Goal: Task Accomplishment & Management: Manage account settings

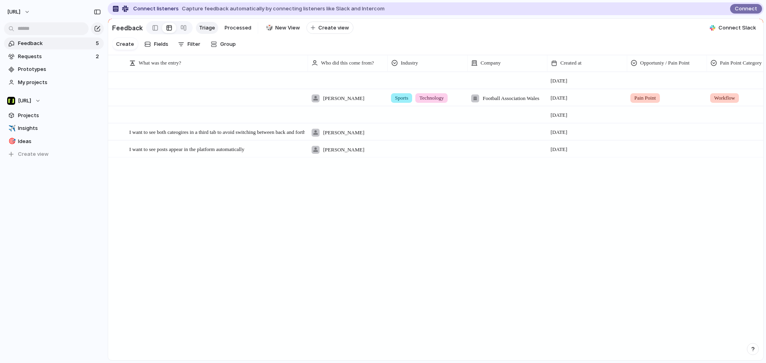
scroll to position [0, 123]
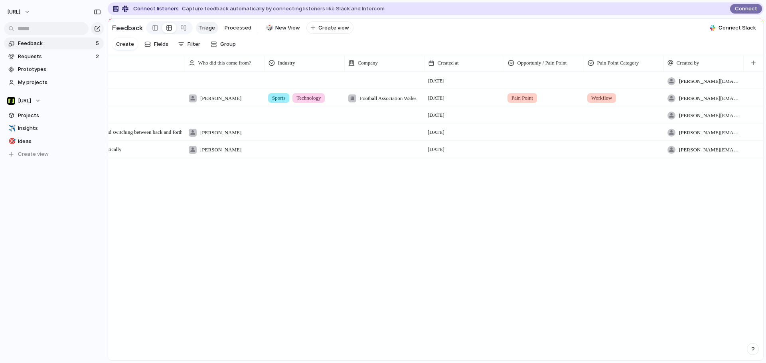
click at [401, 359] on div "Open [PERSON_NAME] Sports Technology Football Association Wales [DATE] Pain Poi…" at bounding box center [435, 216] width 655 height 288
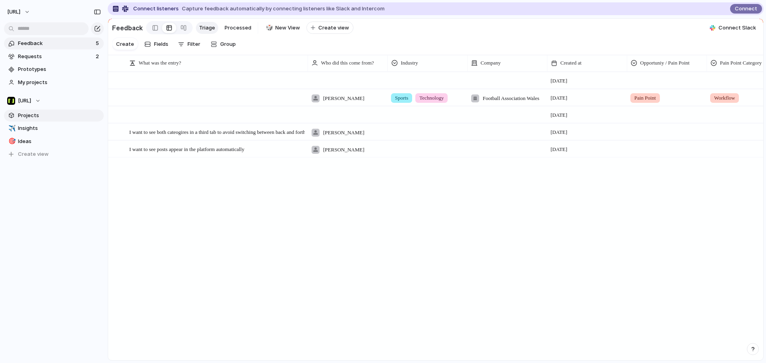
click at [21, 115] on span "Projects" at bounding box center [59, 116] width 83 height 8
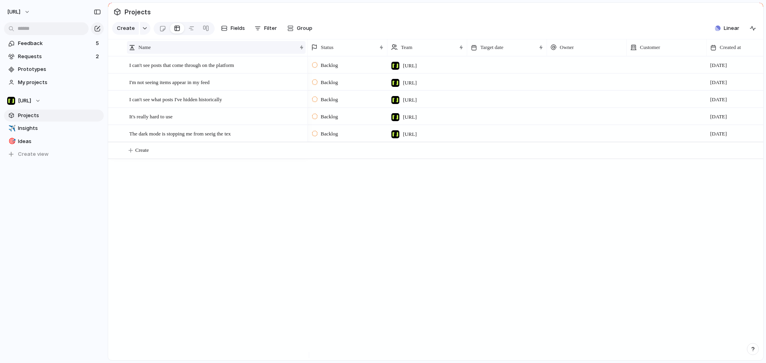
click at [158, 51] on div "Name" at bounding box center [213, 47] width 168 height 8
click at [298, 53] on div "Sort ascending Sort descending" at bounding box center [383, 181] width 766 height 363
click at [305, 55] on div at bounding box center [307, 47] width 4 height 17
click at [303, 55] on div "Name" at bounding box center [216, 47] width 178 height 17
click at [300, 55] on div "Sort ascending Sort descending" at bounding box center [383, 181] width 766 height 363
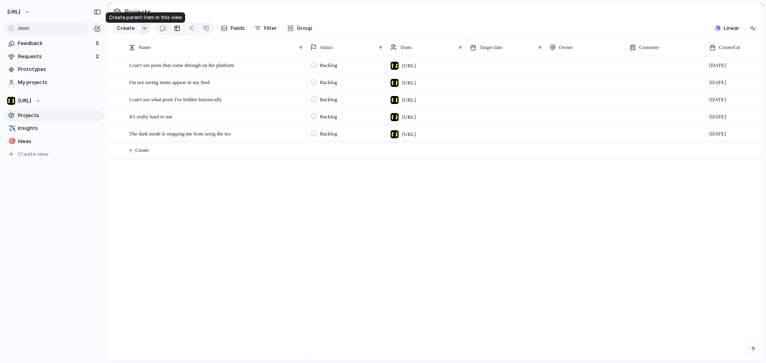
click at [140, 34] on button "button" at bounding box center [145, 28] width 10 height 13
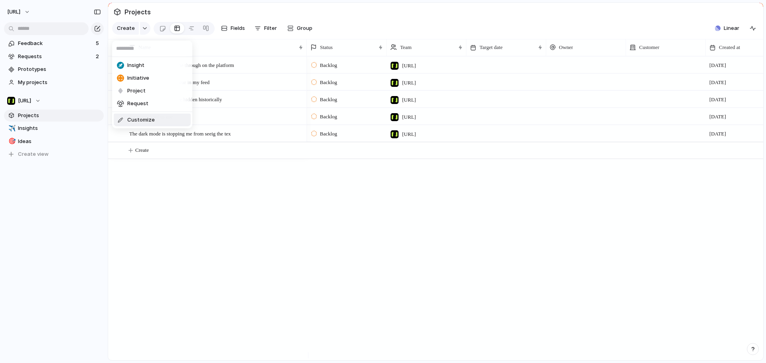
click at [145, 123] on span "Customize" at bounding box center [141, 120] width 28 height 8
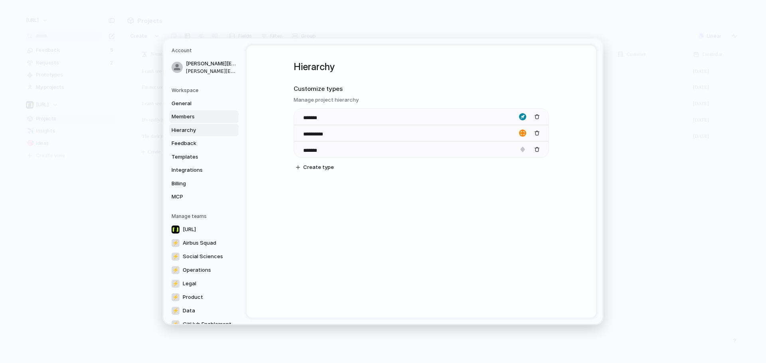
click at [188, 118] on span "Members" at bounding box center [197, 117] width 51 height 8
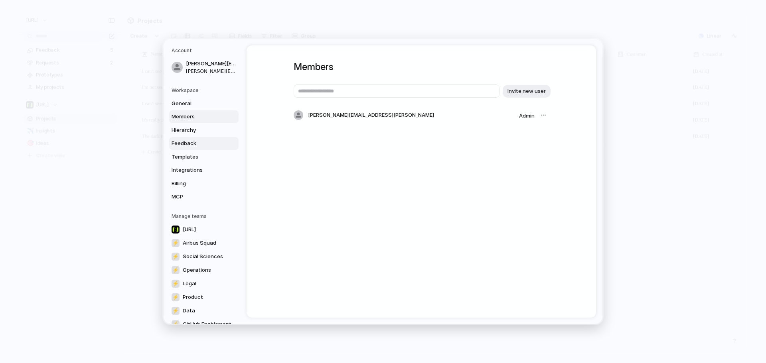
click at [197, 148] on link "Feedback" at bounding box center [203, 143] width 69 height 13
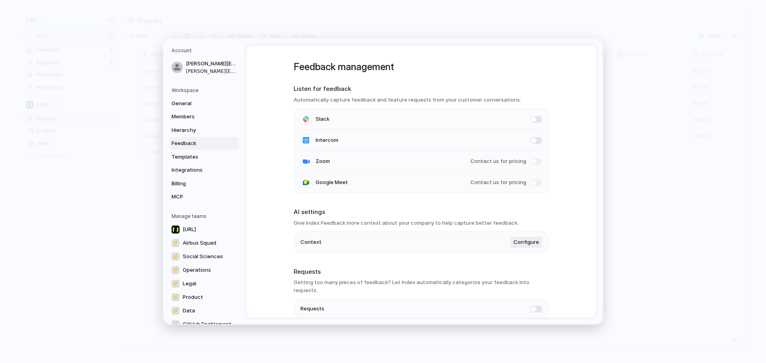
click at [201, 164] on div "General Members Hierarchy Feedback Templates Integrations Billing MCP" at bounding box center [205, 150] width 67 height 106
click at [188, 157] on span "Templates" at bounding box center [197, 157] width 51 height 8
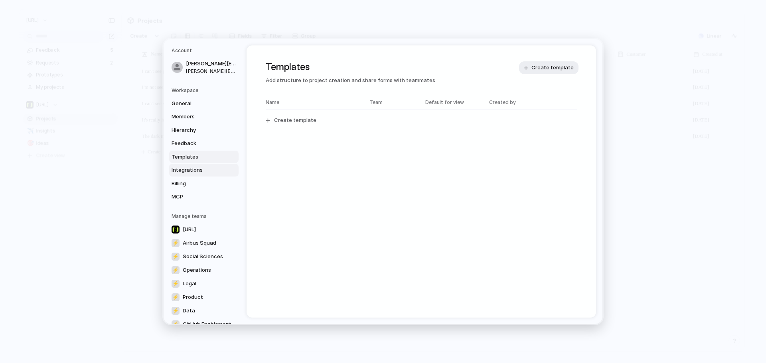
click at [189, 170] on span "Integrations" at bounding box center [197, 170] width 51 height 8
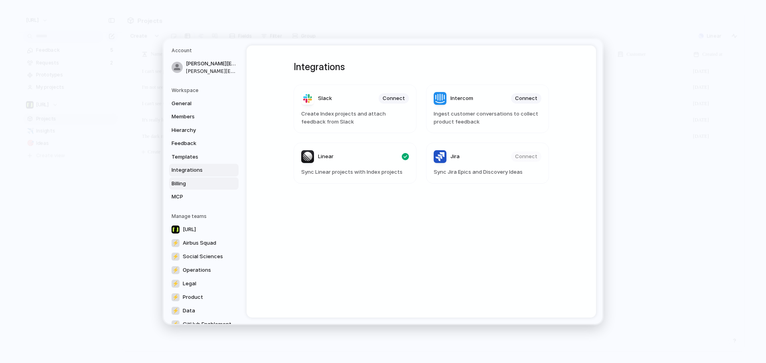
click at [189, 181] on span "Billing" at bounding box center [197, 184] width 51 height 8
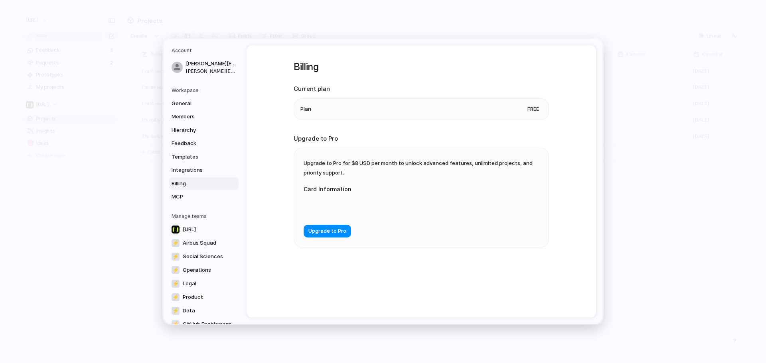
click at [186, 190] on div "General Members Hierarchy Feedback Templates Integrations Billing MCP" at bounding box center [205, 150] width 67 height 106
click at [185, 193] on link "MCP" at bounding box center [203, 197] width 69 height 13
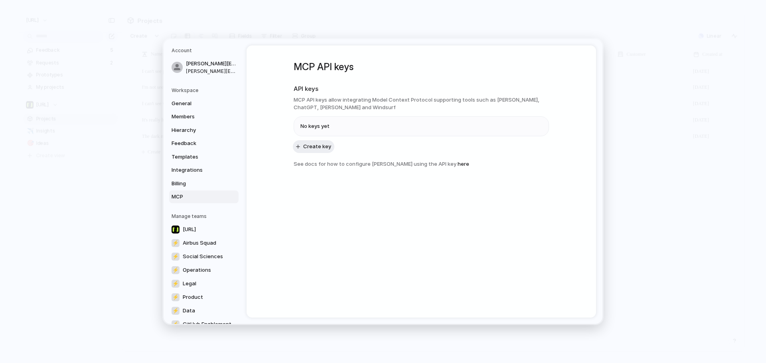
scroll to position [69, 0]
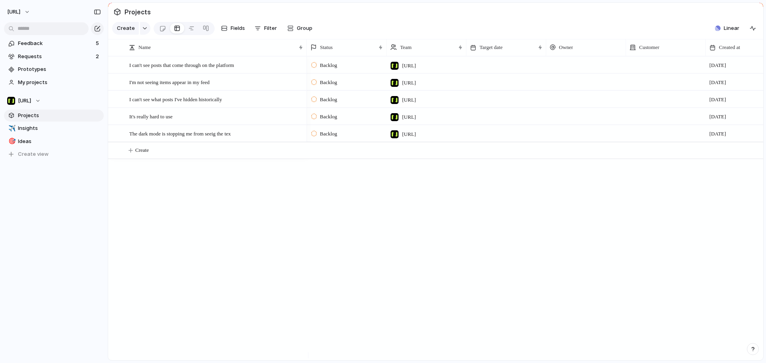
click at [305, 54] on div at bounding box center [306, 47] width 4 height 17
click at [300, 51] on div at bounding box center [301, 47] width 4 height 6
click at [300, 53] on div "Sort ascending Sort descending" at bounding box center [383, 181] width 766 height 363
click at [45, 130] on span "Insights" at bounding box center [59, 128] width 83 height 8
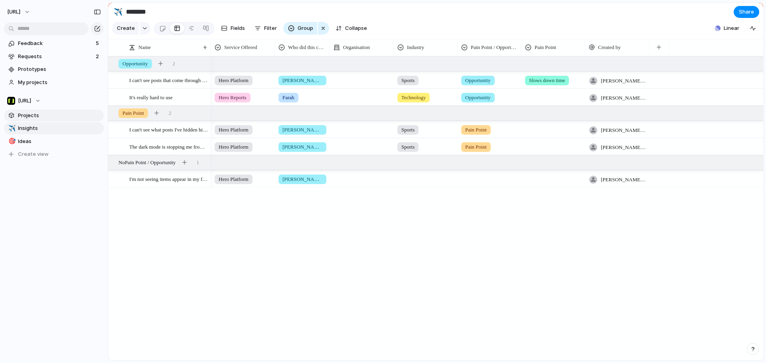
click at [44, 115] on span "Projects" at bounding box center [59, 116] width 83 height 8
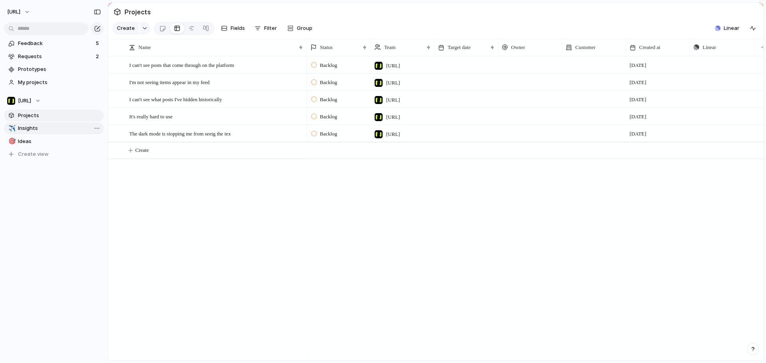
click at [45, 125] on span "Insights" at bounding box center [59, 128] width 83 height 8
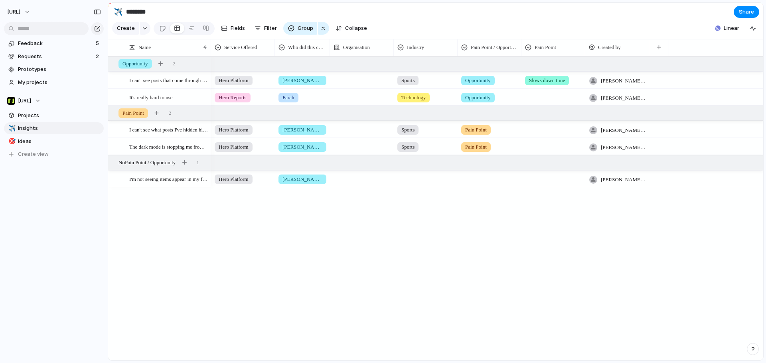
click at [30, 112] on div "Sort ascending Sort descending" at bounding box center [383, 181] width 766 height 363
click at [30, 112] on span "Projects" at bounding box center [59, 116] width 83 height 8
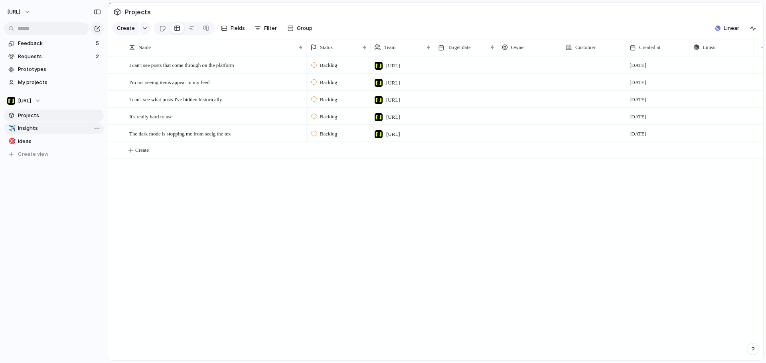
click at [35, 127] on span "Insights" at bounding box center [59, 128] width 83 height 8
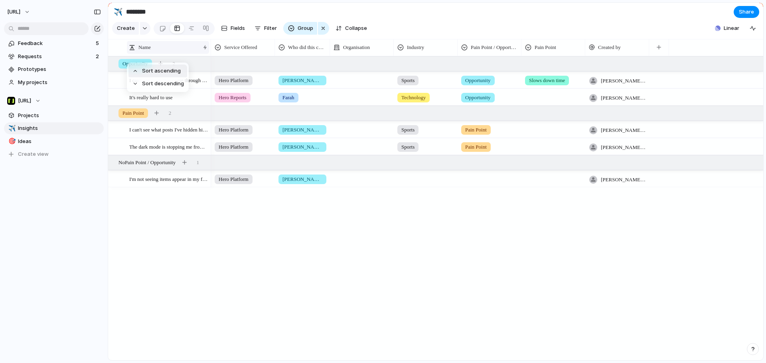
click at [204, 55] on div "Sort ascending Sort descending" at bounding box center [383, 181] width 766 height 363
click at [321, 33] on div "button" at bounding box center [323, 29] width 6 height 10
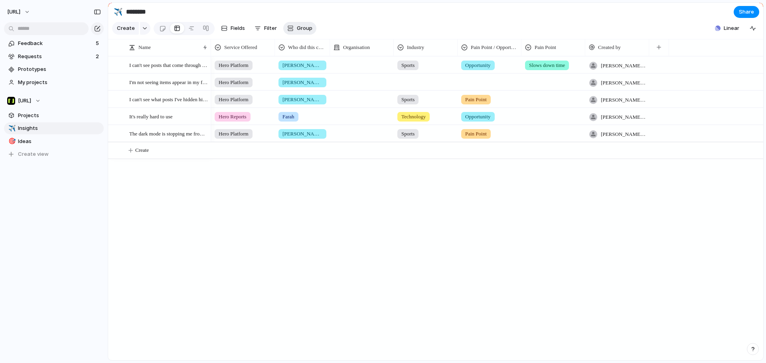
click at [304, 32] on span "Group" at bounding box center [305, 28] width 16 height 8
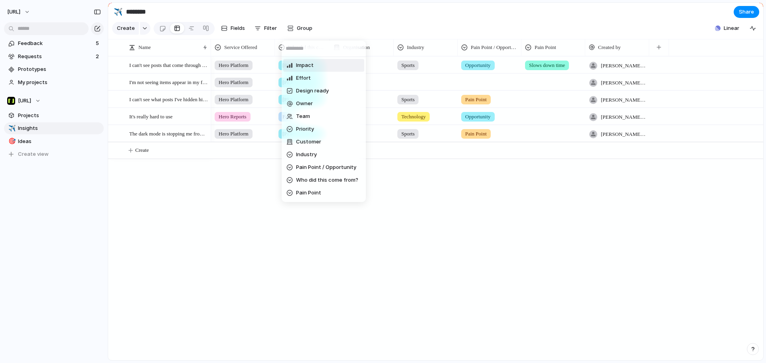
click at [238, 32] on div "Impact Effort Design ready Owner Team Priority Customer Industry Pain Point / O…" at bounding box center [383, 181] width 766 height 363
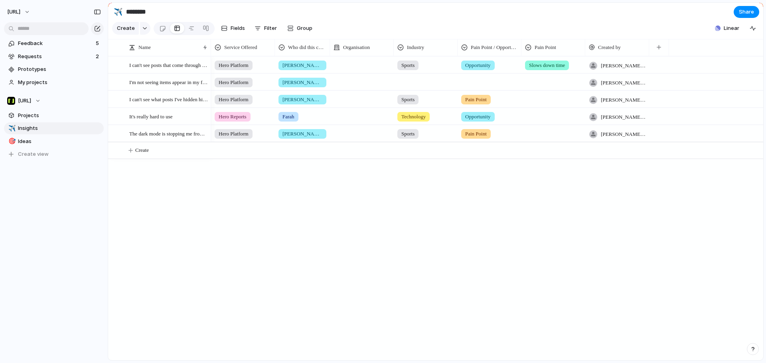
click at [237, 32] on span "Fields" at bounding box center [238, 28] width 14 height 8
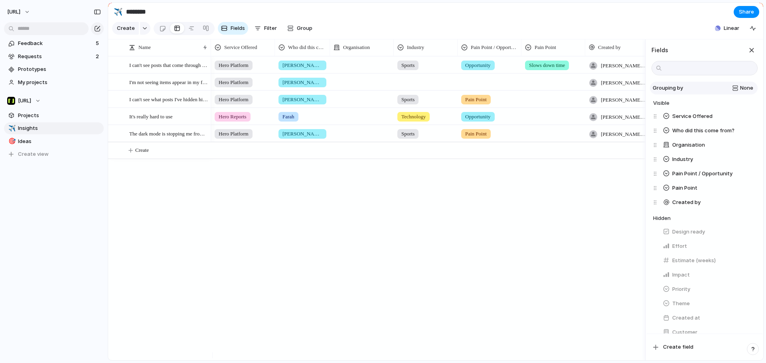
click at [733, 92] on div "None" at bounding box center [719, 88] width 67 height 8
click at [733, 96] on div "None Impact Effort Design ready Owner Priority Customer Industry Pain Point / O…" at bounding box center [383, 181] width 766 height 363
click at [661, 107] on h4 "Visible" at bounding box center [705, 103] width 105 height 8
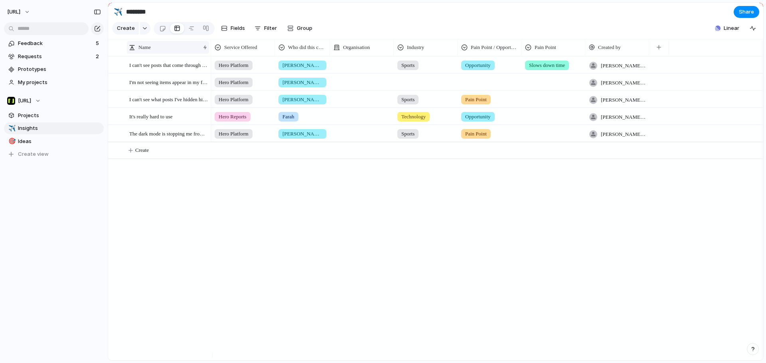
click at [207, 51] on div "Name" at bounding box center [168, 47] width 82 height 13
click at [184, 49] on div "Sort ascending Sort descending" at bounding box center [383, 181] width 766 height 363
click at [203, 51] on div at bounding box center [205, 47] width 4 height 6
click at [203, 56] on div "Sort ascending Sort descending" at bounding box center [383, 181] width 766 height 363
click at [189, 32] on div at bounding box center [191, 28] width 6 height 13
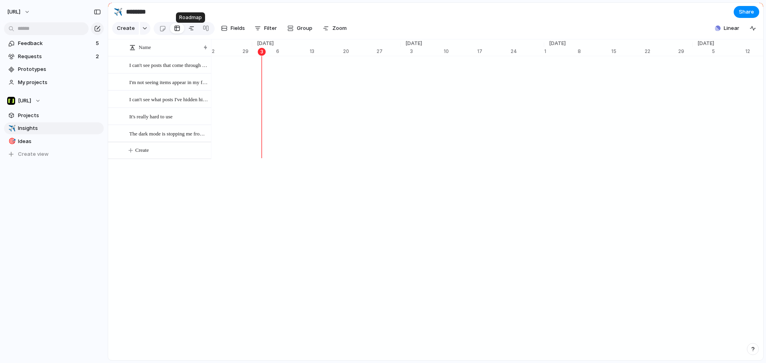
scroll to position [0, 5205]
click at [174, 34] on div at bounding box center [177, 28] width 6 height 13
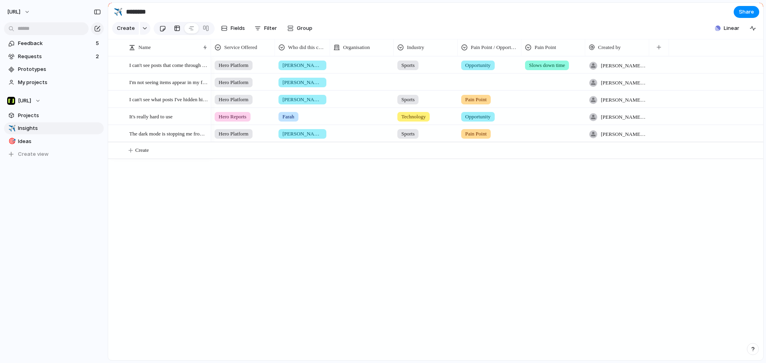
click at [163, 34] on div at bounding box center [162, 28] width 7 height 13
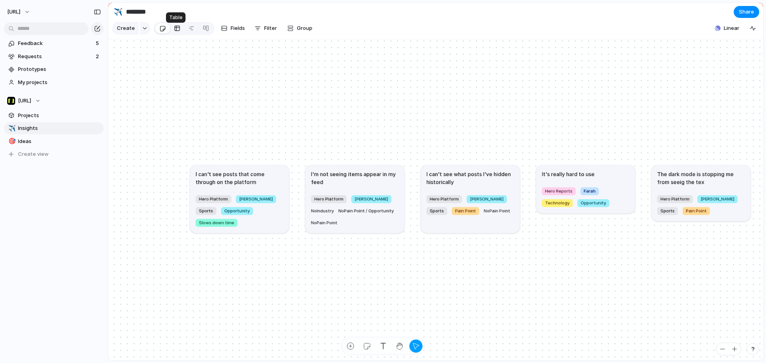
click at [177, 35] on div at bounding box center [177, 28] width 6 height 13
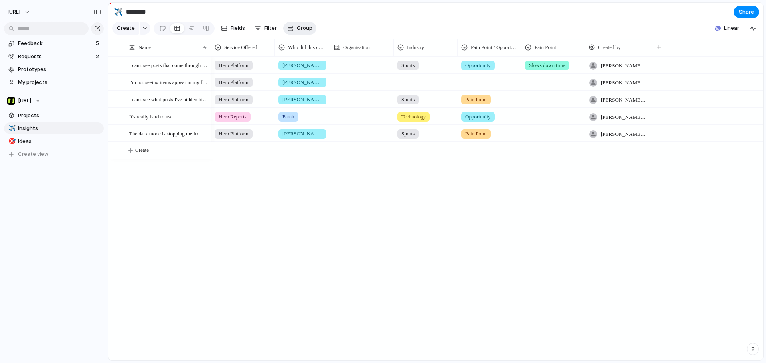
click at [301, 35] on button "Group" at bounding box center [299, 28] width 33 height 13
click at [264, 33] on div "Impact Effort Design ready Owner Team Priority Customer Industry Pain Point / O…" at bounding box center [383, 181] width 766 height 363
click at [264, 32] on span "Filter" at bounding box center [270, 28] width 13 height 8
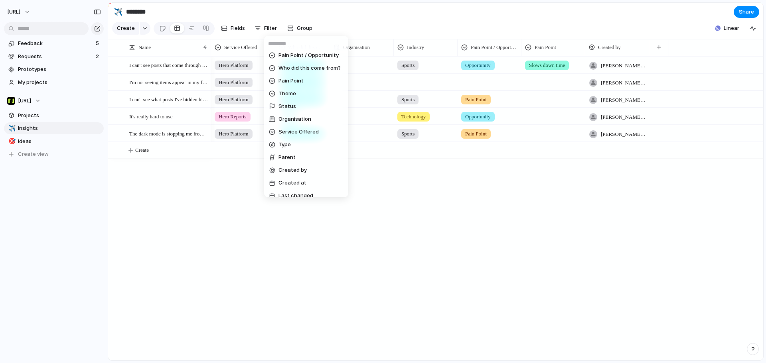
scroll to position [152, 0]
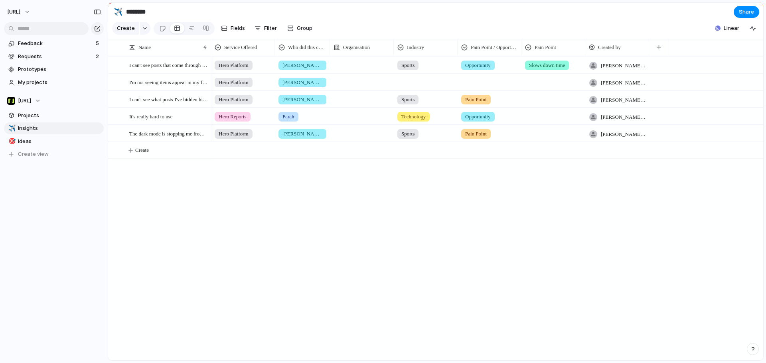
click at [409, 245] on div "Impact Effort Design ready Description Start date Target date Owner Team Priori…" at bounding box center [383, 181] width 766 height 363
click at [235, 31] on span "Fields" at bounding box center [238, 28] width 14 height 8
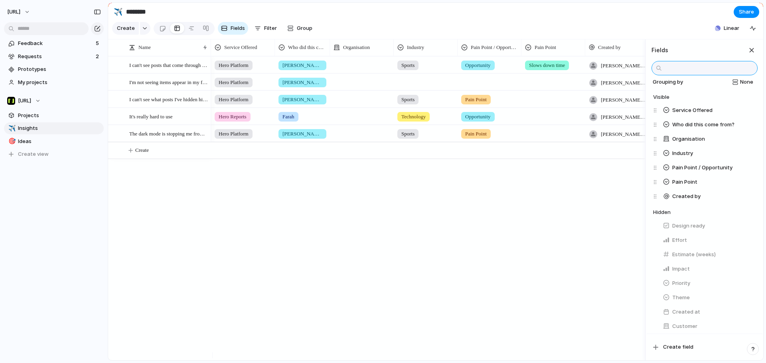
scroll to position [0, 0]
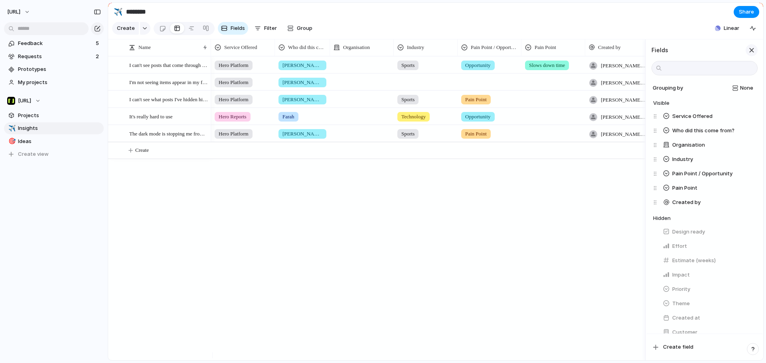
click at [748, 55] on div "button" at bounding box center [751, 50] width 9 height 9
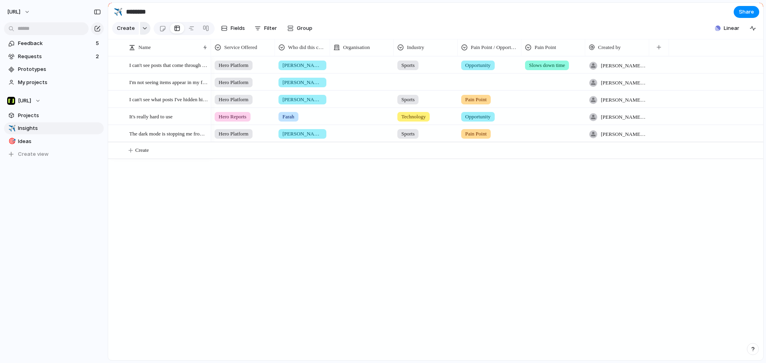
click at [143, 34] on button "button" at bounding box center [145, 28] width 10 height 13
drag, startPoint x: 232, startPoint y: 202, endPoint x: 231, endPoint y: 196, distance: 6.6
click at [232, 201] on div "Insight Initiative Project Request Customize" at bounding box center [383, 181] width 766 height 363
click at [235, 27] on span "Fields" at bounding box center [238, 28] width 14 height 8
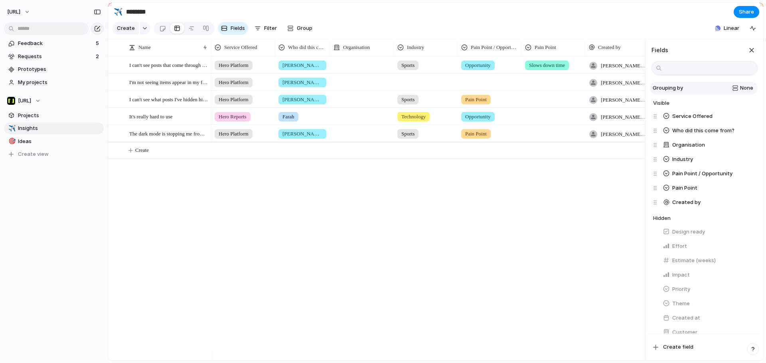
click at [743, 89] on button "Grouping by None" at bounding box center [704, 88] width 108 height 13
click at [743, 90] on div "None Impact Effort Design ready Owner Priority Customer Industry Pain Point / O…" at bounding box center [383, 181] width 766 height 363
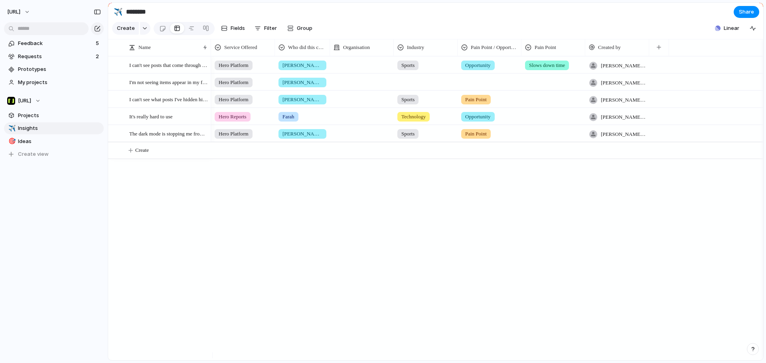
click at [206, 260] on div "I can't see posts that come through on the platform I'm not seeing items appear…" at bounding box center [435, 208] width 655 height 304
drag, startPoint x: 272, startPoint y: 8, endPoint x: 317, endPoint y: 28, distance: 49.3
click at [317, 28] on header "✈️ ******** Share Create Fields Filter Group Zoom Collapse Linear" at bounding box center [435, 21] width 655 height 37
drag, startPoint x: 325, startPoint y: 14, endPoint x: 123, endPoint y: 4, distance: 202.5
click at [123, 4] on section "✈️ ******** Share" at bounding box center [435, 12] width 655 height 18
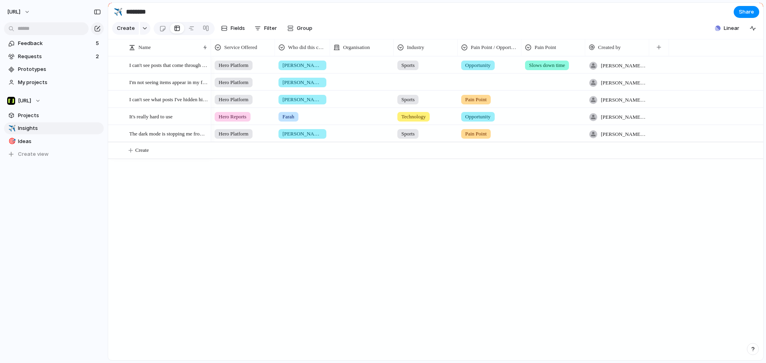
drag, startPoint x: 112, startPoint y: 6, endPoint x: 161, endPoint y: 16, distance: 50.4
click at [158, 16] on section "✈️ ******** Share" at bounding box center [435, 12] width 655 height 18
drag, startPoint x: 161, startPoint y: 16, endPoint x: 137, endPoint y: 12, distance: 24.5
click at [137, 12] on input "********" at bounding box center [171, 12] width 94 height 14
click at [153, 13] on input "********" at bounding box center [171, 12] width 94 height 14
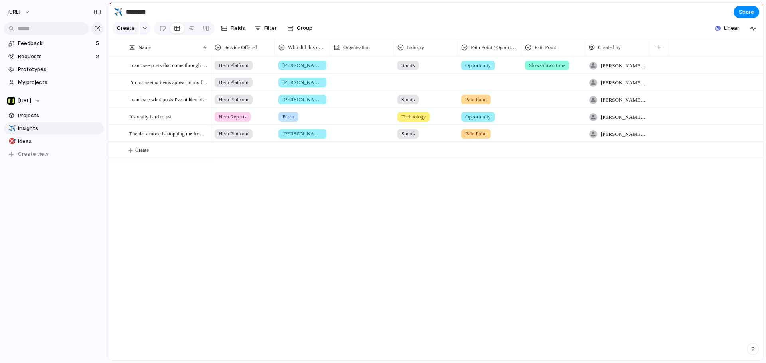
drag, startPoint x: 151, startPoint y: 12, endPoint x: 136, endPoint y: 11, distance: 14.8
click at [136, 11] on input "********" at bounding box center [171, 12] width 94 height 14
click at [149, 12] on input "********" at bounding box center [171, 12] width 94 height 14
click at [156, 14] on input "********" at bounding box center [171, 12] width 94 height 14
drag, startPoint x: 152, startPoint y: 13, endPoint x: 137, endPoint y: 11, distance: 14.5
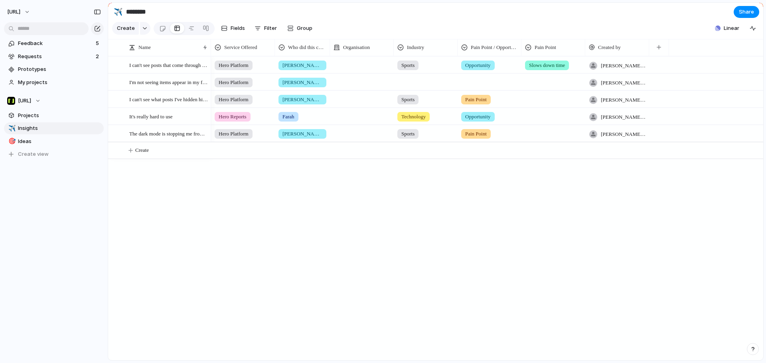
click at [137, 11] on input "********" at bounding box center [171, 12] width 94 height 14
drag, startPoint x: 136, startPoint y: 11, endPoint x: 126, endPoint y: 12, distance: 10.4
click at [126, 12] on input "********" at bounding box center [171, 12] width 94 height 14
type input "********"
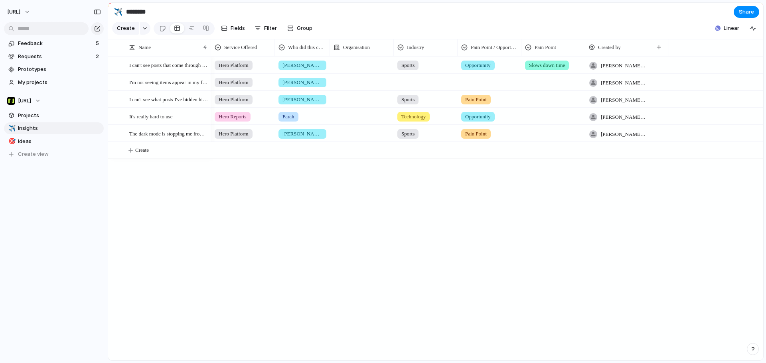
click at [167, 15] on input "********" at bounding box center [171, 12] width 94 height 14
drag, startPoint x: 743, startPoint y: 26, endPoint x: 618, endPoint y: 46, distance: 126.0
click at [698, 39] on section "Create Fields Filter Group Zoom Collapse Linear" at bounding box center [435, 29] width 655 height 19
click at [149, 154] on span "Create" at bounding box center [142, 150] width 14 height 8
drag, startPoint x: 538, startPoint y: 51, endPoint x: 554, endPoint y: 47, distance: 16.1
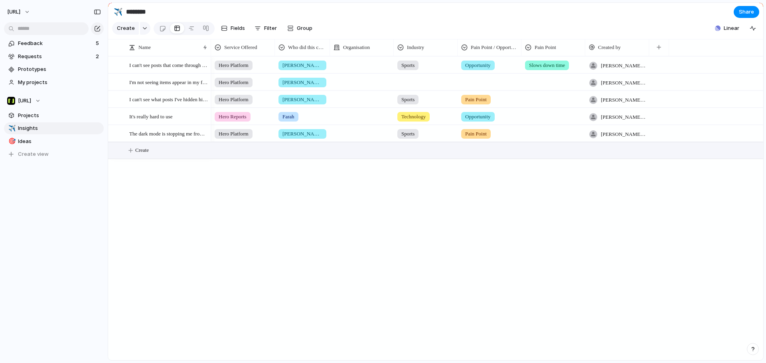
click at [556, 35] on section "Create Fields Filter Group Zoom Collapse Linear" at bounding box center [435, 29] width 655 height 19
click at [558, 23] on section "Create Fields Filter Group Zoom Collapse Linear" at bounding box center [435, 29] width 655 height 19
click at [517, 29] on section "Create Fields Filter Group Zoom Collapse Linear" at bounding box center [435, 29] width 655 height 19
click at [423, 36] on section "Create Fields Filter Group Zoom Collapse Linear" at bounding box center [435, 29] width 655 height 19
click at [395, 30] on section "Create Fields Filter Group Zoom Collapse Linear" at bounding box center [435, 29] width 655 height 19
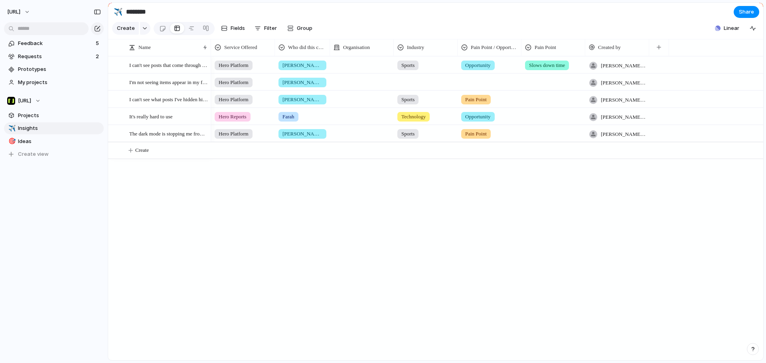
click at [577, 68] on div "Slows down time" at bounding box center [553, 63] width 63 height 13
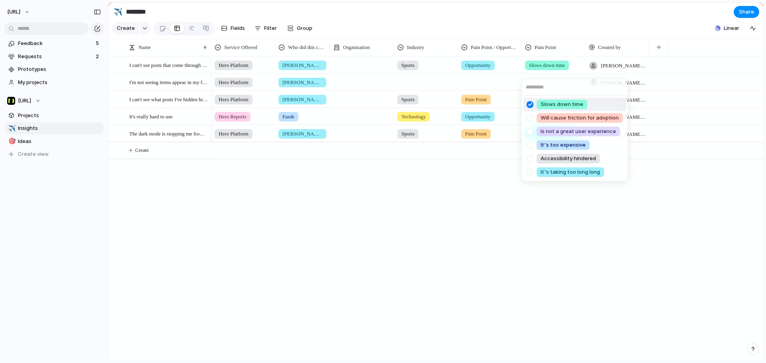
click at [570, 56] on div "Slows down time Will cause friction for adoption Is not a great user experience…" at bounding box center [383, 181] width 766 height 363
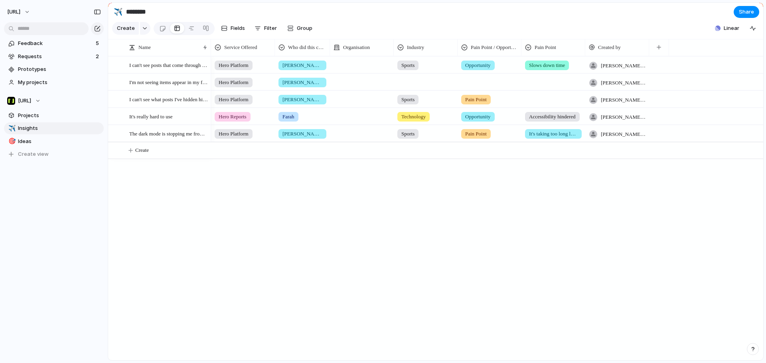
click at [565, 69] on span "Slows down time" at bounding box center [547, 65] width 36 height 8
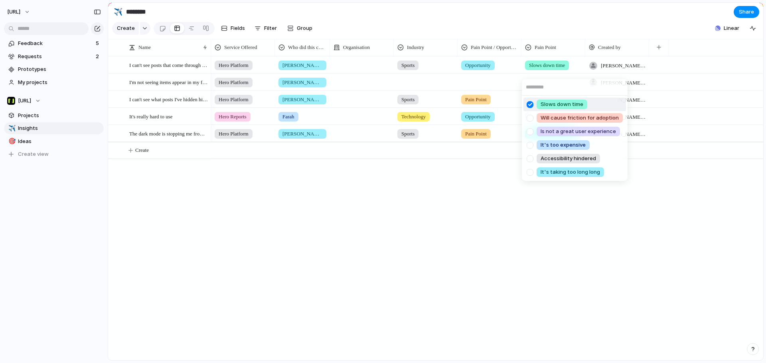
click at [590, 45] on div "Slows down time Will cause friction for adoption Is not a great user experience…" at bounding box center [383, 181] width 766 height 363
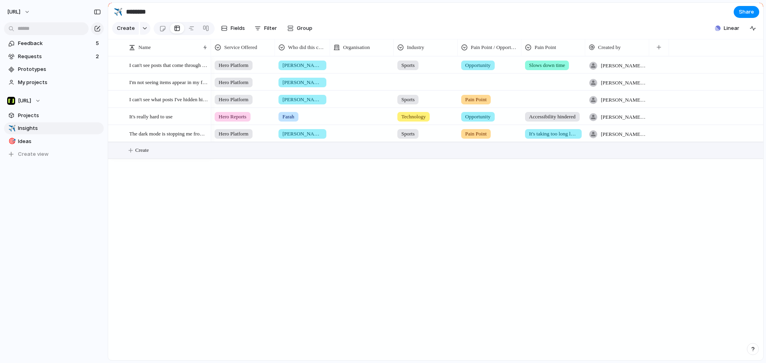
click at [147, 159] on button "Create" at bounding box center [445, 150] width 659 height 16
click at [142, 51] on span "Name" at bounding box center [144, 47] width 12 height 8
drag, startPoint x: 142, startPoint y: 54, endPoint x: 206, endPoint y: 54, distance: 64.2
click at [205, 54] on div "Sort ascending Sort descending" at bounding box center [383, 181] width 766 height 363
drag, startPoint x: 180, startPoint y: 49, endPoint x: 231, endPoint y: 51, distance: 50.3
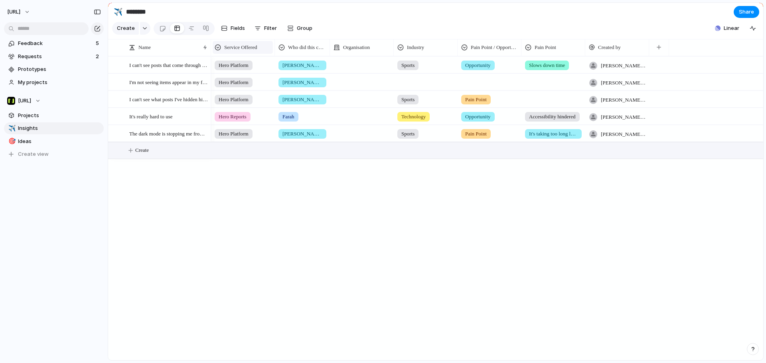
click at [233, 51] on div "Name Service Offered Who did this come from? Organisation Industry Pain Point /…" at bounding box center [435, 47] width 655 height 17
click at [160, 49] on div "Name" at bounding box center [164, 47] width 71 height 8
click at [146, 51] on div "Sort ascending Sort descending" at bounding box center [383, 181] width 766 height 363
click at [203, 51] on div at bounding box center [205, 47] width 4 height 6
click at [205, 54] on div "Sort ascending Sort descending" at bounding box center [383, 181] width 766 height 363
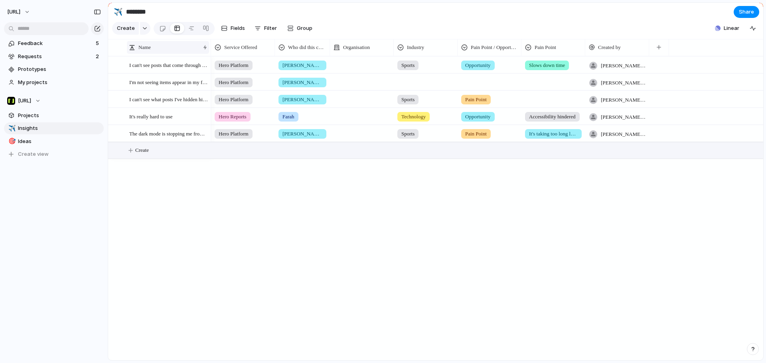
click at [205, 51] on div at bounding box center [205, 47] width 4 height 6
click at [204, 54] on div "Sort ascending Sort descending" at bounding box center [383, 181] width 766 height 363
click at [156, 49] on div "Sort ascending Sort descending" at bounding box center [383, 181] width 766 height 363
click at [150, 159] on button "Create" at bounding box center [445, 150] width 659 height 16
click at [249, 51] on span "Service Offered" at bounding box center [240, 47] width 33 height 8
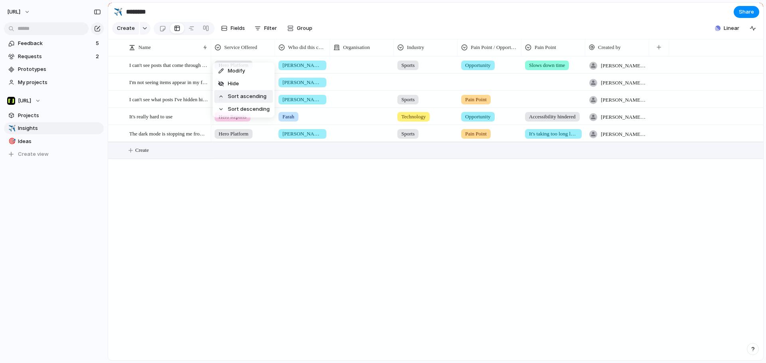
click at [260, 210] on div "Modify Hide Sort ascending Sort descending" at bounding box center [383, 181] width 766 height 363
click at [154, 50] on div "Name" at bounding box center [164, 47] width 71 height 8
click at [185, 56] on div "Sort ascending Sort descending" at bounding box center [383, 181] width 766 height 363
click at [227, 51] on span "Service Offered" at bounding box center [240, 47] width 33 height 8
click at [239, 67] on span "Modify" at bounding box center [236, 71] width 17 height 8
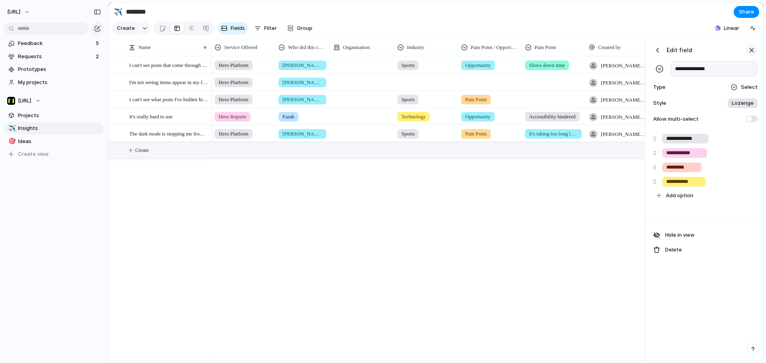
click at [747, 55] on div "button" at bounding box center [751, 50] width 9 height 9
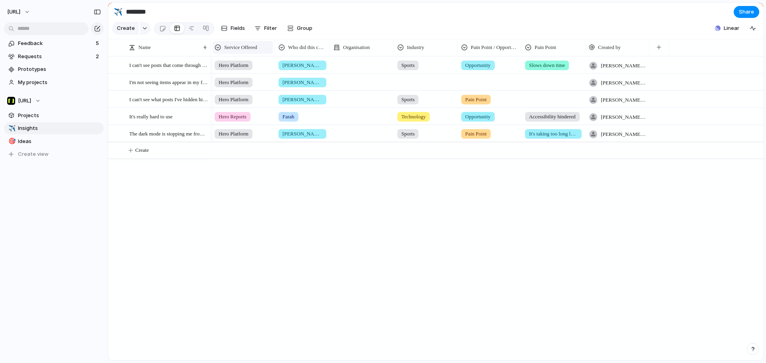
click at [243, 51] on span "Service Offered" at bounding box center [240, 47] width 33 height 8
click at [345, 181] on div "Modify Hide Sort ascending Sort descending" at bounding box center [383, 181] width 766 height 363
click at [663, 55] on button "button" at bounding box center [659, 47] width 16 height 14
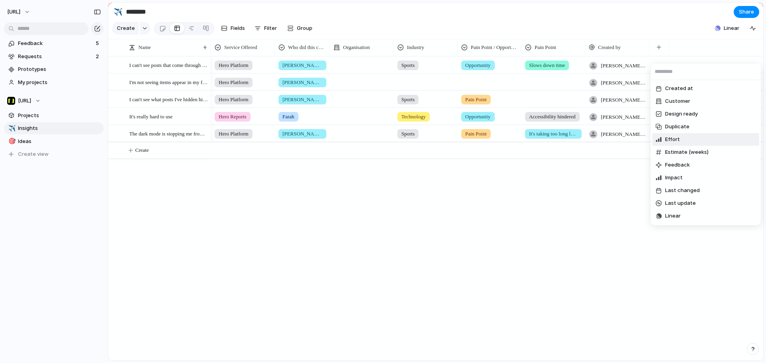
click at [232, 34] on div "Created at Customer Design ready Duplicate Effort Estimate (weeks) Feedback Imp…" at bounding box center [383, 181] width 766 height 363
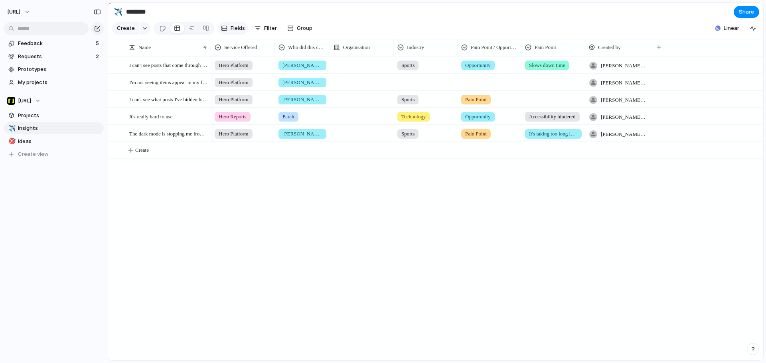
click at [233, 32] on span "Fields" at bounding box center [238, 28] width 14 height 8
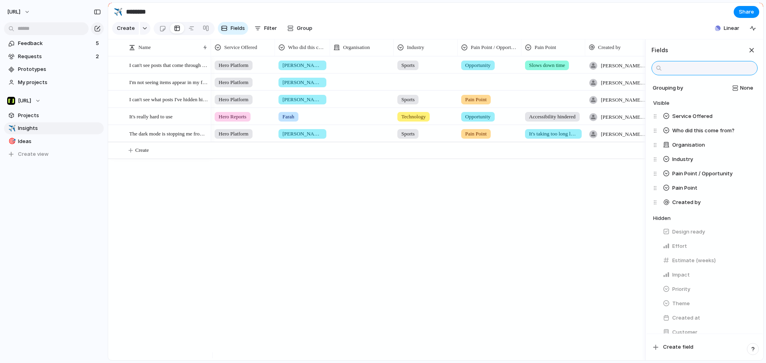
scroll to position [174, 0]
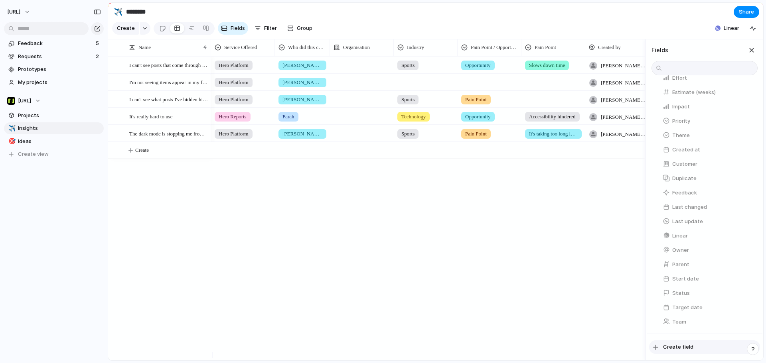
click at [686, 348] on span "Create field" at bounding box center [678, 347] width 30 height 8
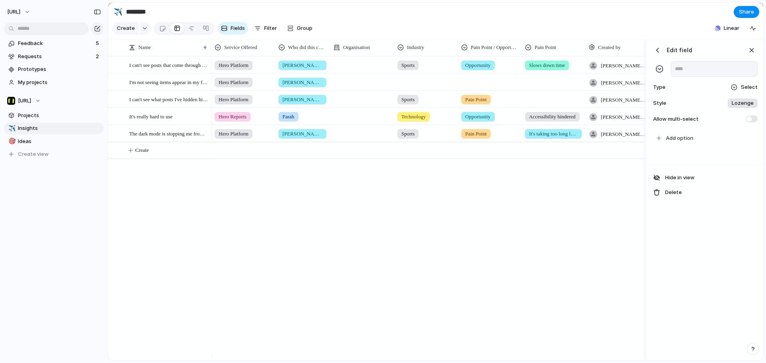
scroll to position [0, 152]
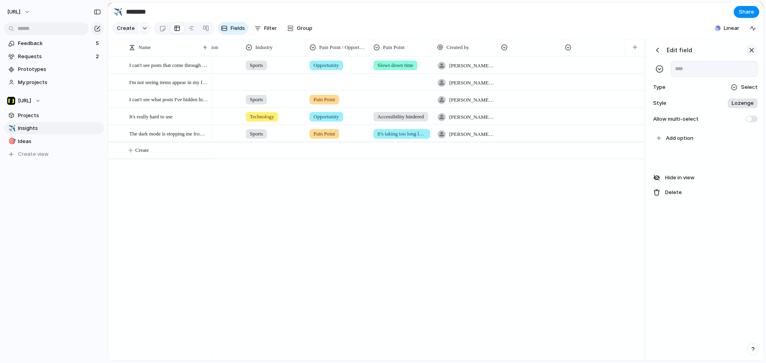
click at [751, 55] on div "button" at bounding box center [751, 50] width 9 height 9
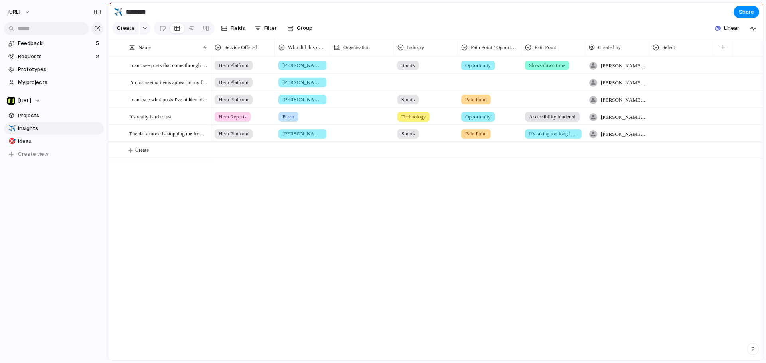
scroll to position [0, 0]
drag, startPoint x: 331, startPoint y: 251, endPoint x: 326, endPoint y: 248, distance: 5.0
click at [330, 250] on div "[PERSON_NAME] Sports Opportunity Slows down time [PERSON_NAME][EMAIL_ADDRESS][P…" at bounding box center [487, 208] width 552 height 304
drag, startPoint x: 439, startPoint y: 177, endPoint x: 435, endPoint y: 172, distance: 6.9
click at [439, 177] on div "[PERSON_NAME] Sports Opportunity Slows down time [PERSON_NAME][EMAIL_ADDRESS][P…" at bounding box center [487, 208] width 552 height 304
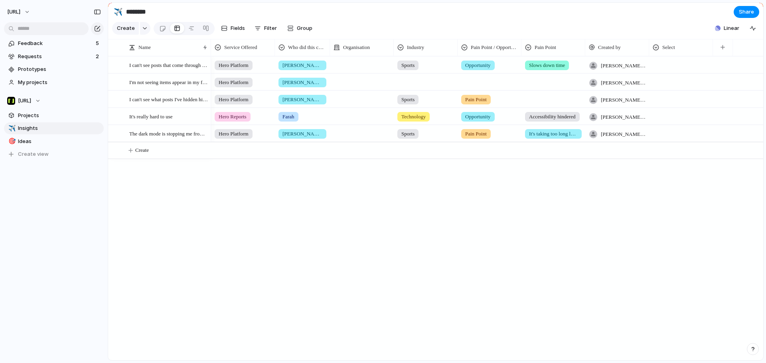
click at [171, 56] on div "Name" at bounding box center [168, 47] width 82 height 17
click at [204, 51] on div at bounding box center [205, 47] width 4 height 6
click at [264, 218] on div "Sort ascending Sort descending" at bounding box center [383, 181] width 766 height 363
click at [146, 154] on span "Create" at bounding box center [142, 150] width 14 height 8
click at [150, 159] on button "Create" at bounding box center [445, 150] width 659 height 16
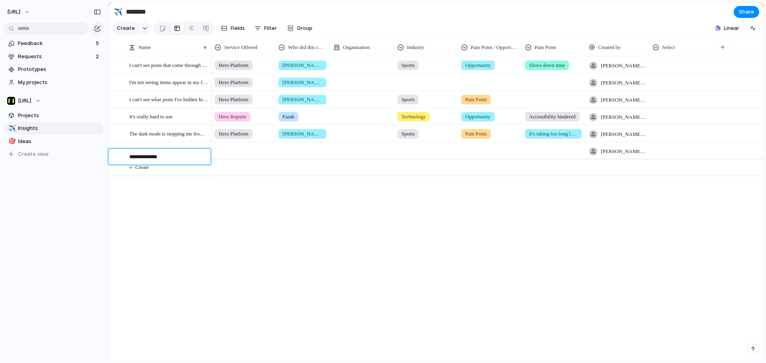
type textarea "**********"
click at [163, 171] on textarea at bounding box center [167, 174] width 76 height 9
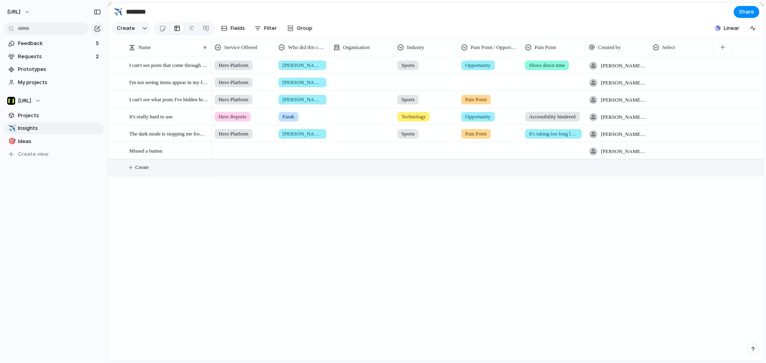
click at [218, 156] on div at bounding box center [242, 149] width 63 height 13
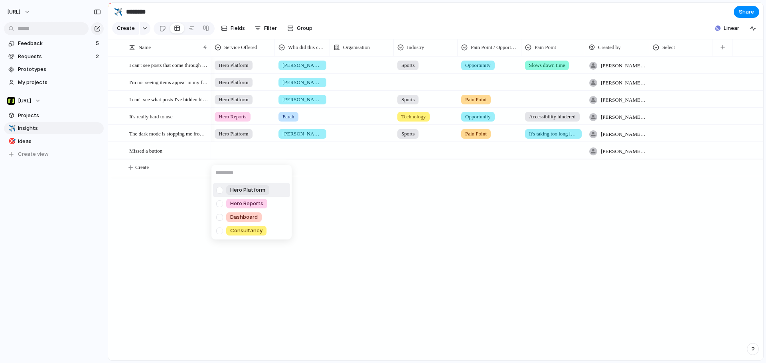
click at [724, 50] on div "Hero Platform Hero Reports Dashboard Consultancy" at bounding box center [383, 181] width 766 height 363
click at [246, 156] on div at bounding box center [242, 149] width 63 height 13
type input "**********"
click at [419, 241] on div "**********" at bounding box center [383, 181] width 766 height 363
click at [241, 31] on span "Fields" at bounding box center [238, 28] width 14 height 8
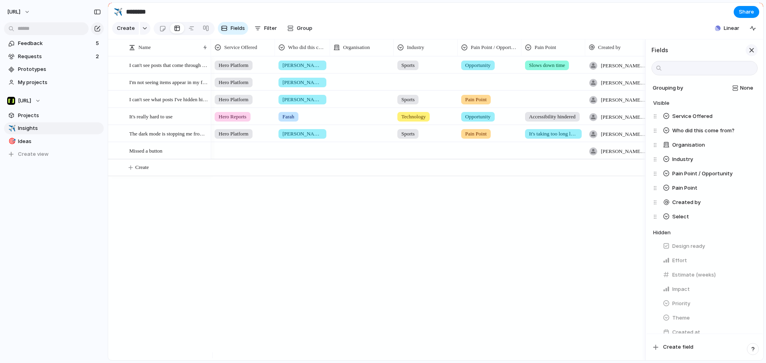
click at [752, 55] on div "button" at bounding box center [751, 50] width 9 height 9
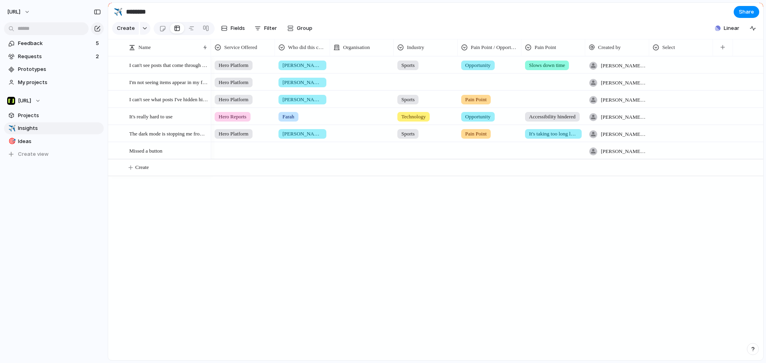
click at [176, 56] on div "Name" at bounding box center [168, 47] width 82 height 17
click at [138, 51] on div "Name" at bounding box center [164, 47] width 71 height 8
click at [138, 53] on div "Sort ascending Sort descending" at bounding box center [383, 181] width 766 height 363
click at [38, 117] on span "Projects" at bounding box center [59, 116] width 83 height 8
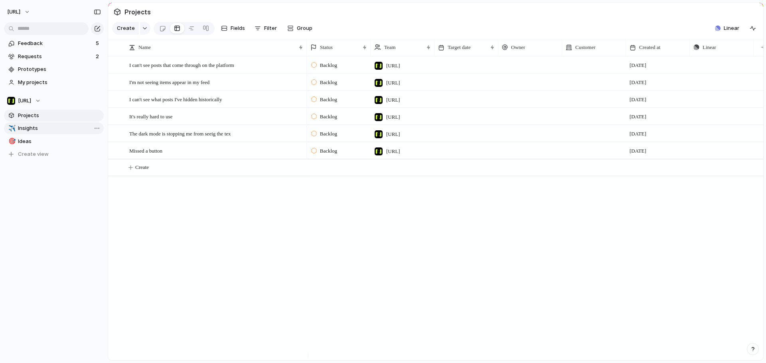
click at [38, 130] on span "Insights" at bounding box center [59, 128] width 83 height 8
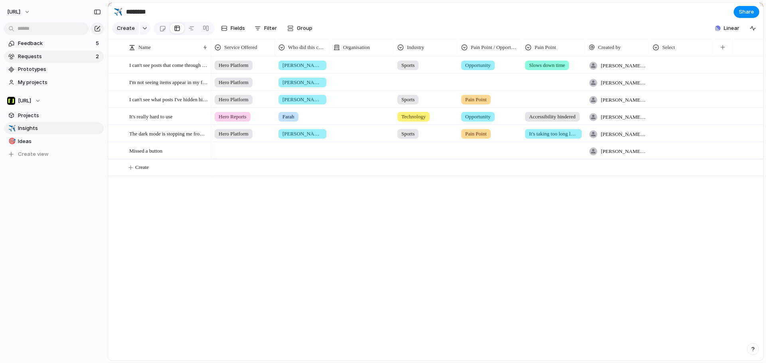
click at [37, 58] on span "Requests" at bounding box center [55, 57] width 75 height 8
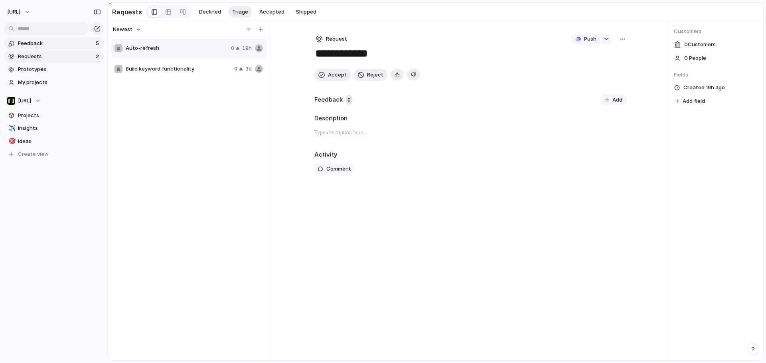
click at [45, 49] on link "Feedback 5" at bounding box center [54, 43] width 100 height 12
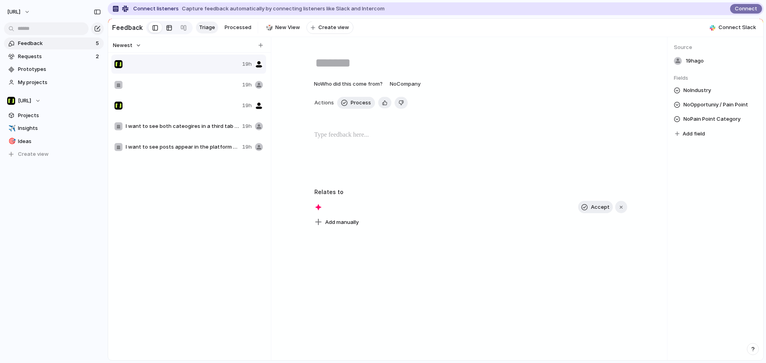
drag, startPoint x: 158, startPoint y: 30, endPoint x: 165, endPoint y: 32, distance: 7.9
click at [161, 31] on div at bounding box center [169, 27] width 47 height 13
click at [166, 32] on div at bounding box center [169, 28] width 6 height 13
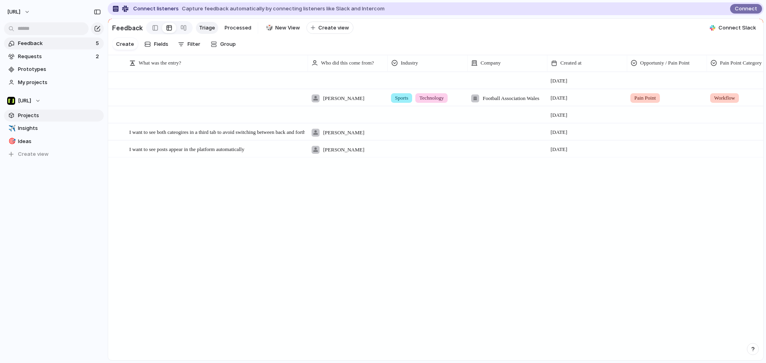
click at [46, 113] on span "Projects" at bounding box center [59, 116] width 83 height 8
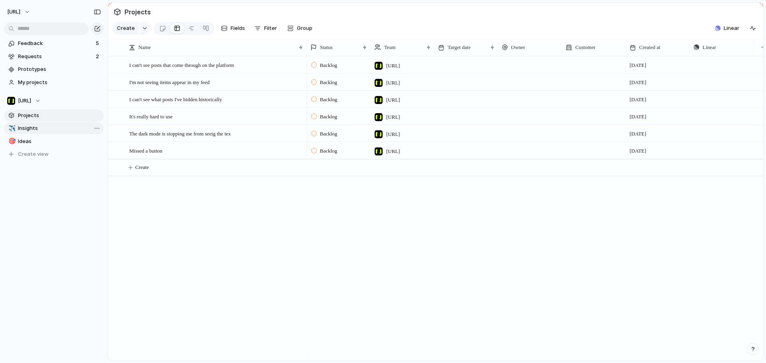
click at [49, 127] on span "Insights" at bounding box center [59, 128] width 83 height 8
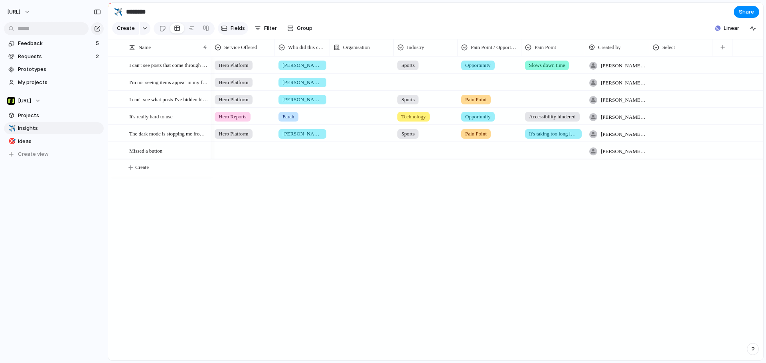
click at [227, 32] on button "Fields" at bounding box center [233, 28] width 30 height 13
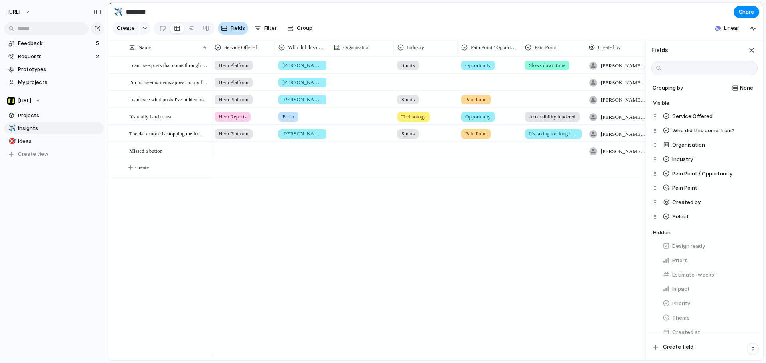
click at [222, 29] on div "button" at bounding box center [224, 28] width 6 height 6
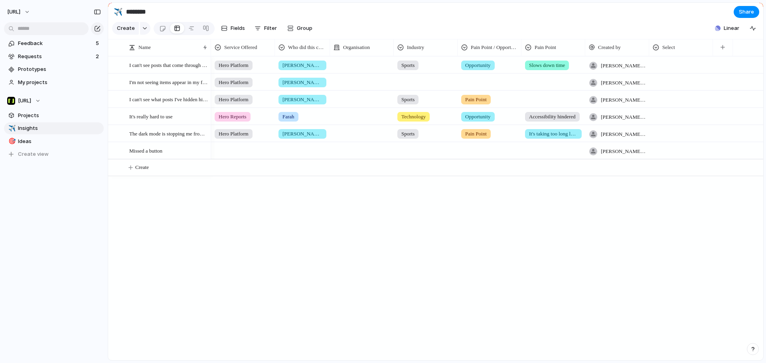
click at [327, 20] on section "✈️ ******** Share" at bounding box center [435, 12] width 655 height 18
click at [280, 276] on div "Hero Platform [PERSON_NAME] Sports Opportunity Slows down time [PERSON_NAME][EM…" at bounding box center [487, 208] width 552 height 304
click at [193, 158] on div "Missed a button" at bounding box center [168, 151] width 79 height 16
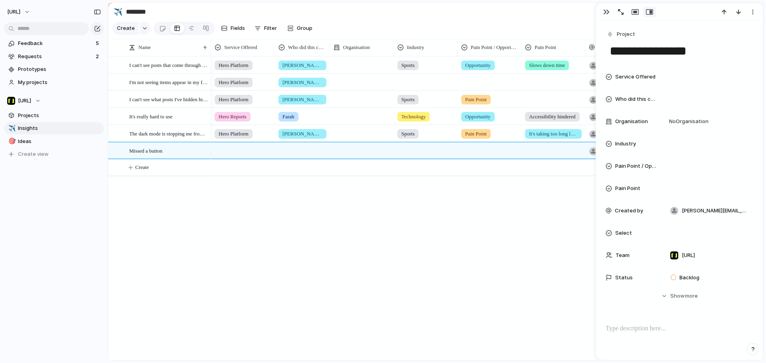
click at [229, 156] on div at bounding box center [242, 149] width 63 height 13
click at [231, 159] on div "Hero Platform Hero Reports Dashboard Consultancy" at bounding box center [383, 181] width 766 height 363
click at [232, 156] on div at bounding box center [242, 149] width 63 height 13
click at [359, 231] on div "Hero Platform Hero Reports Dashboard Consultancy" at bounding box center [383, 181] width 766 height 363
click at [610, 10] on button "button" at bounding box center [606, 12] width 13 height 10
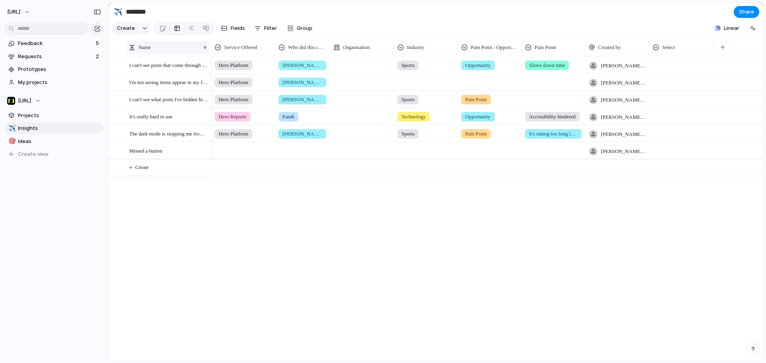
click at [173, 51] on div "Name" at bounding box center [164, 47] width 71 height 8
click at [175, 55] on div "Sort ascending Sort descending" at bounding box center [383, 181] width 766 height 363
click at [176, 55] on div "Sort ascending Sort descending" at bounding box center [383, 181] width 766 height 363
click at [176, 51] on div "Name" at bounding box center [164, 47] width 71 height 8
click at [176, 55] on div "Sort ascending Sort descending" at bounding box center [383, 181] width 766 height 363
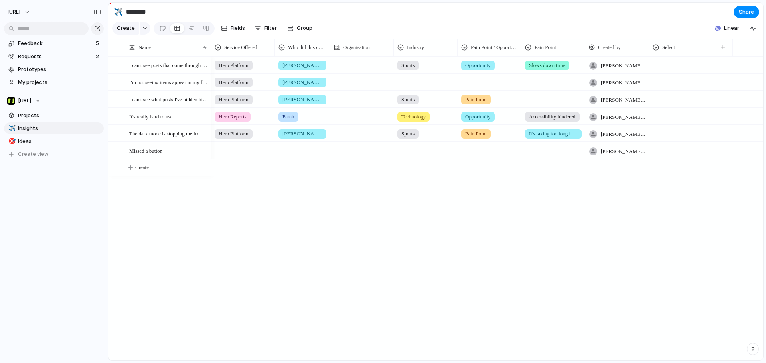
click at [239, 276] on div "Hero Platform [PERSON_NAME] Sports Opportunity Slows down time [PERSON_NAME][EM…" at bounding box center [487, 208] width 552 height 304
